Goal: Information Seeking & Learning: Learn about a topic

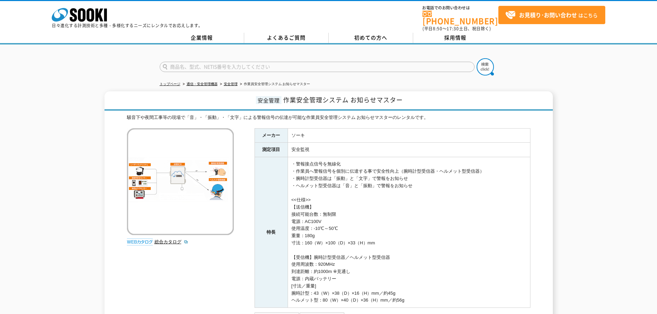
click at [235, 62] on input "text" at bounding box center [317, 67] width 315 height 10
type input "SIR"
click at [479, 63] on img at bounding box center [485, 66] width 17 height 17
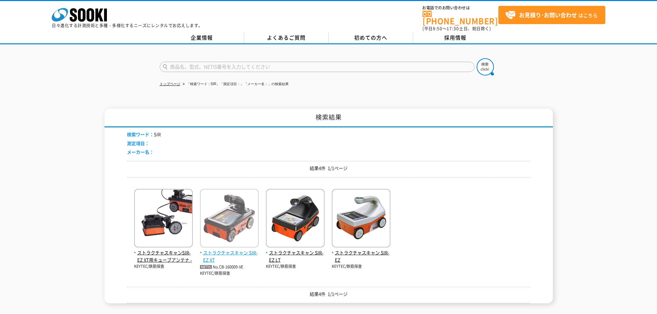
click at [219, 249] on span "ストラクチャスキャン SIR-EZ XT" at bounding box center [229, 256] width 59 height 14
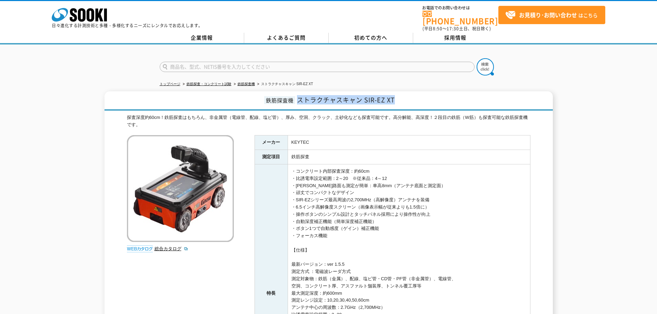
drag, startPoint x: 298, startPoint y: 98, endPoint x: 430, endPoint y: 104, distance: 132.6
click at [430, 104] on h1 "鉄筋探査機 ストラクチャスキャン SIR-EZ XT" at bounding box center [329, 100] width 448 height 19
copy span "ストラクチャスキャン SIR-EZ XT"
click at [214, 62] on input "text" at bounding box center [317, 67] width 315 height 10
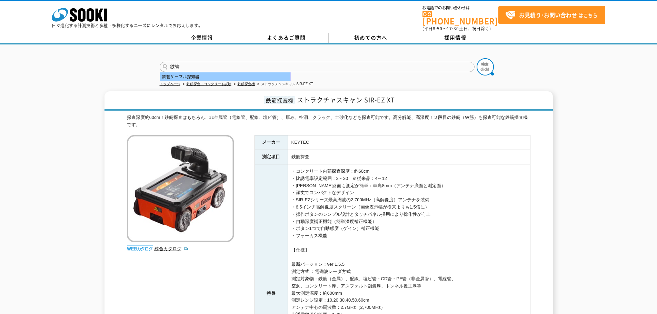
click at [211, 74] on div "鉄管ケーブル探知器" at bounding box center [225, 76] width 130 height 9
type input "鉄管ケーブル探知器"
click at [484, 61] on img at bounding box center [485, 66] width 17 height 17
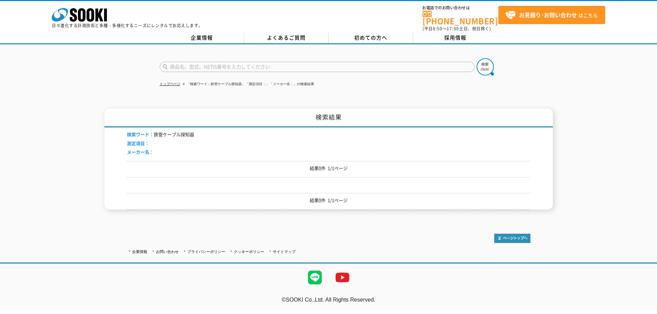
click at [229, 62] on input "text" at bounding box center [317, 67] width 315 height 10
click at [200, 75] on div "MPL-H11STG" at bounding box center [225, 76] width 130 height 9
type input "MPL-H11STG"
click at [491, 65] on img at bounding box center [485, 66] width 17 height 17
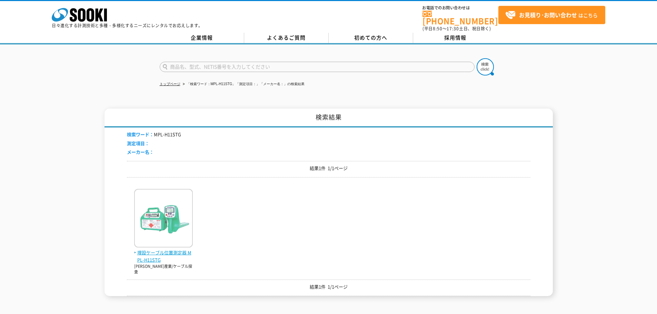
click at [161, 256] on span "埋設ケーブル位置測定器 MPL-H11STG" at bounding box center [163, 256] width 59 height 14
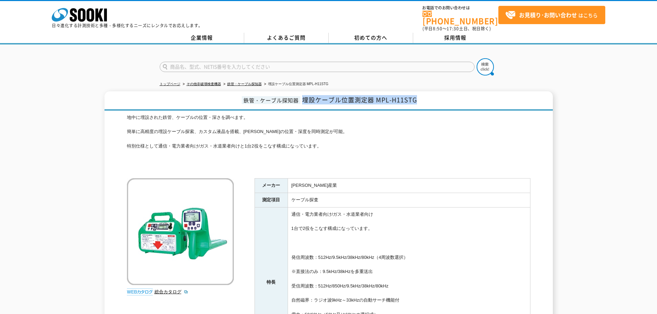
drag, startPoint x: 305, startPoint y: 95, endPoint x: 469, endPoint y: 93, distance: 163.8
click at [469, 93] on h1 "鉄管・ケーブル探知器 埋設ケーブル位置測定器 MPL-H11STG" at bounding box center [329, 100] width 448 height 19
copy span "埋設ケーブル位置測定器 MPL-H11STG"
click at [240, 62] on input "text" at bounding box center [317, 67] width 315 height 10
type input "ユーティリティ"
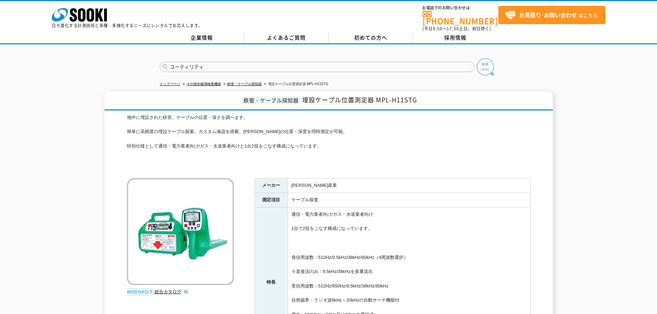
click at [488, 64] on img at bounding box center [485, 66] width 17 height 17
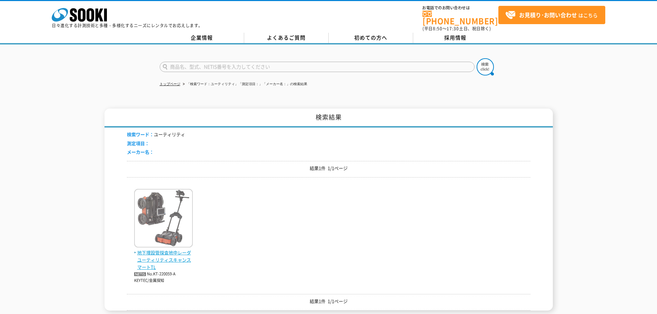
click at [155, 250] on span "地下埋設管探査地中レーダ ユーティリティスキャンスマートTL" at bounding box center [163, 259] width 59 height 21
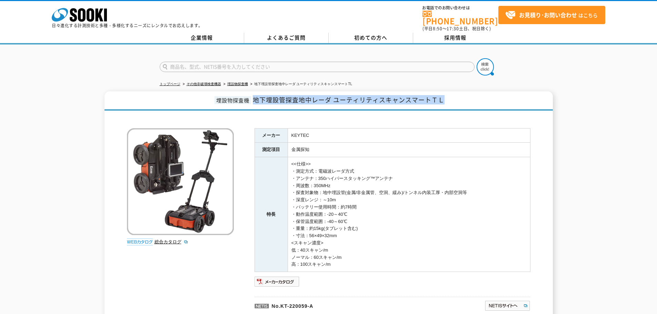
drag, startPoint x: 254, startPoint y: 95, endPoint x: 475, endPoint y: 92, distance: 220.4
click at [475, 92] on h1 "埋設物探査機 地下埋設管探査地中レーダ ユーティリティスキャンスマートＴＬ" at bounding box center [329, 100] width 448 height 19
copy span "地下埋設管探査地中レーダ ユーティリティスキャンスマートＴＬ"
